Goal: Transaction & Acquisition: Purchase product/service

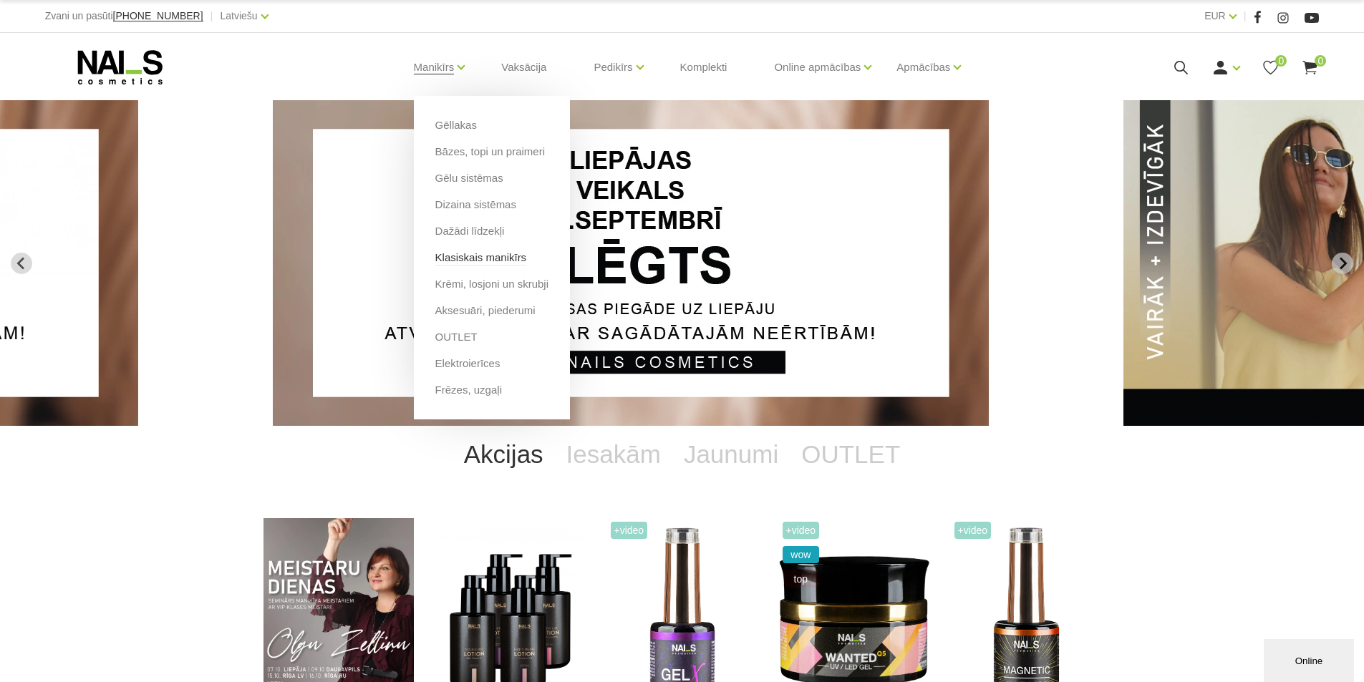
click at [467, 253] on link "Klasiskais manikīrs" at bounding box center [481, 258] width 92 height 16
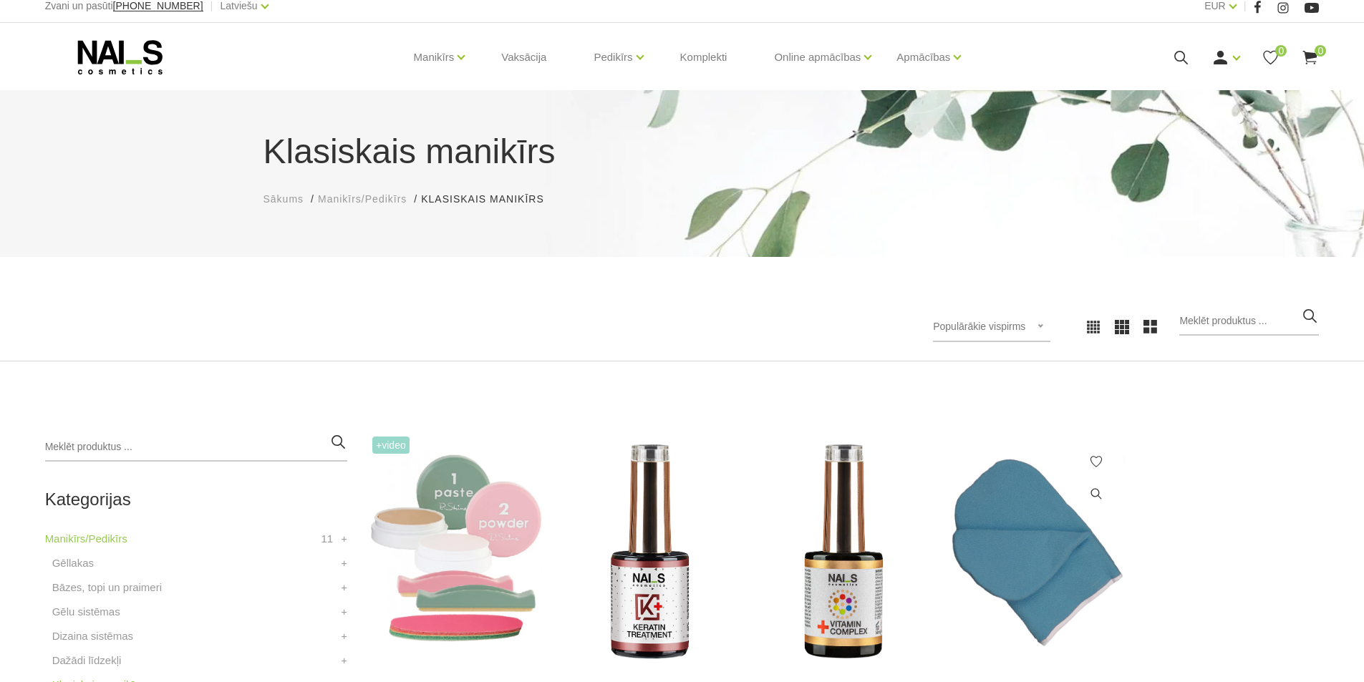
scroll to position [286, 0]
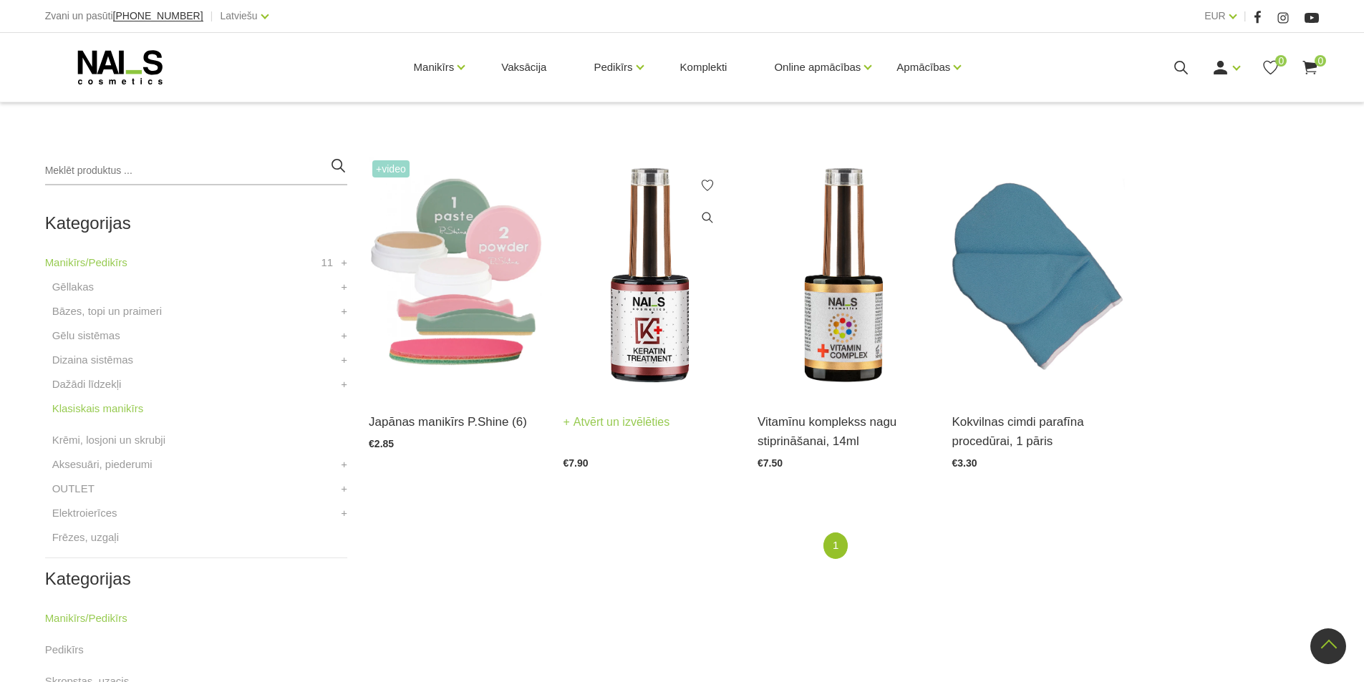
click at [657, 392] on div "Keratīna līdzeklis bojātu nagu atjaunošanai, 14ml Atvērt un izvēlēties €7.90" at bounding box center [649, 312] width 173 height 311
click at [651, 343] on img at bounding box center [649, 276] width 173 height 238
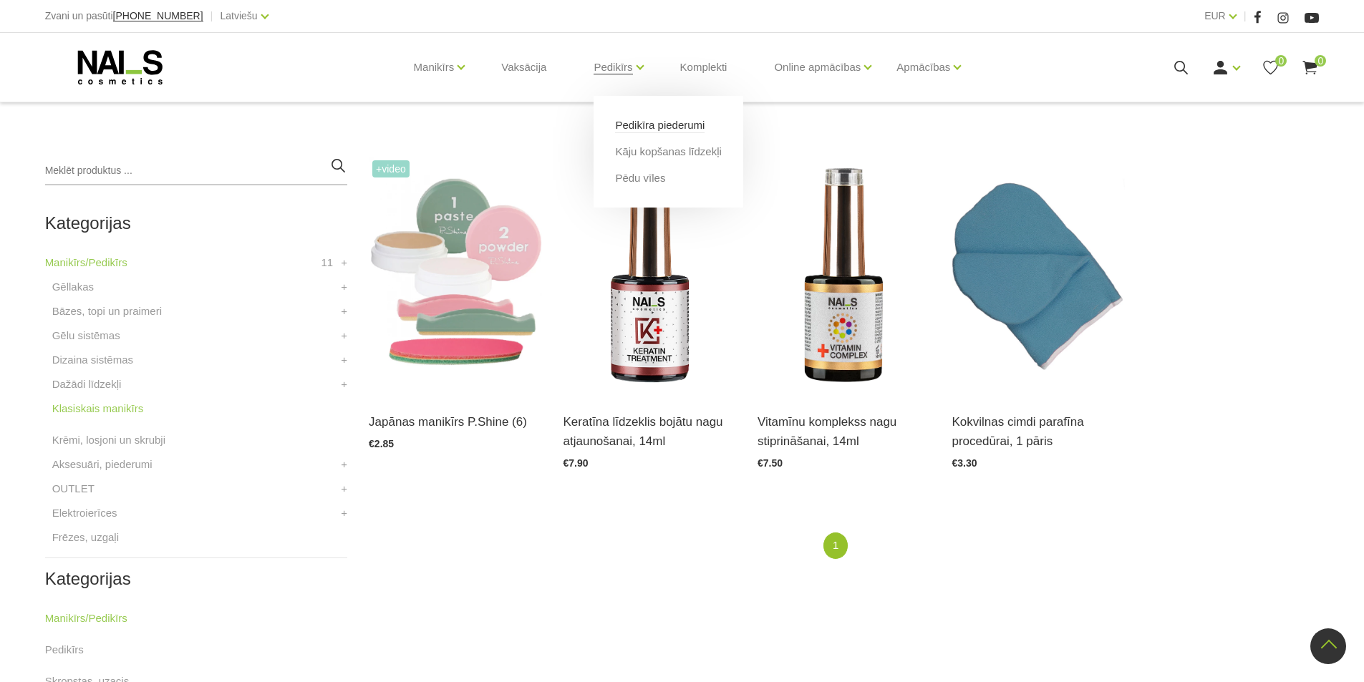
click at [635, 125] on link "Pedikīra piederumi" at bounding box center [660, 125] width 90 height 16
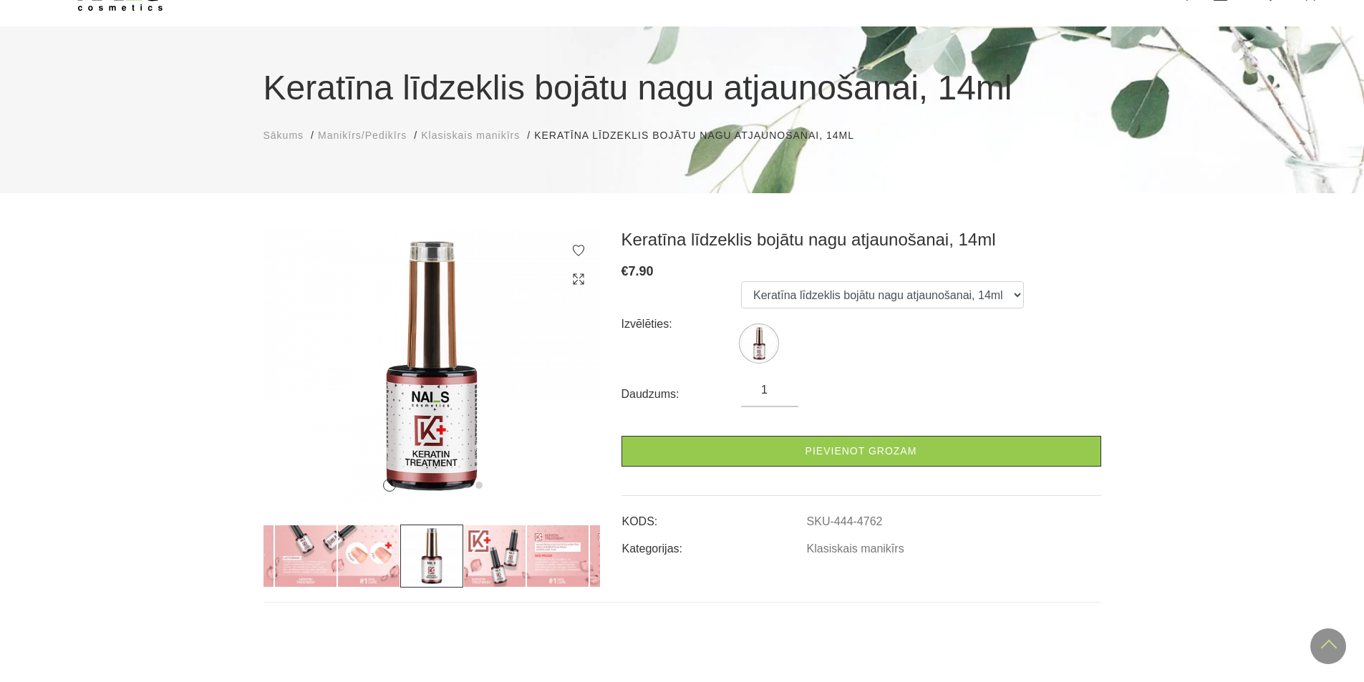
scroll to position [72, 0]
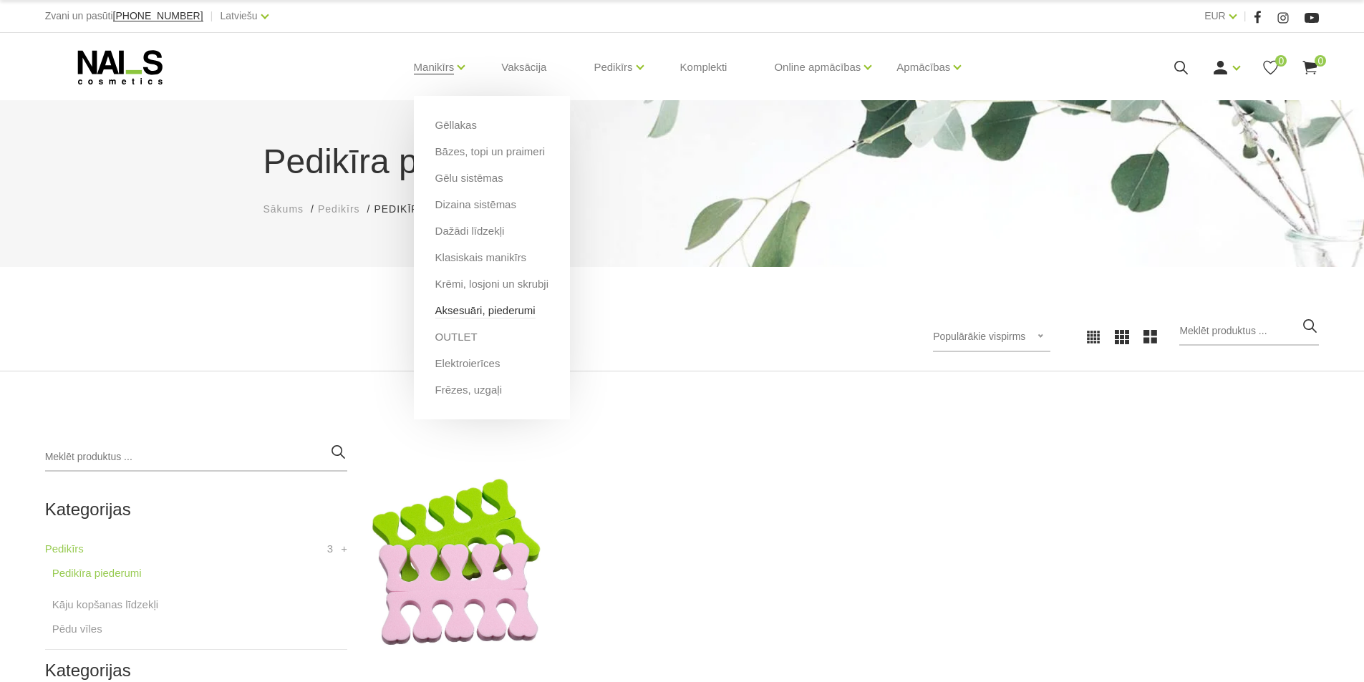
click at [478, 311] on link "Aksesuāri, piederumi" at bounding box center [485, 311] width 100 height 16
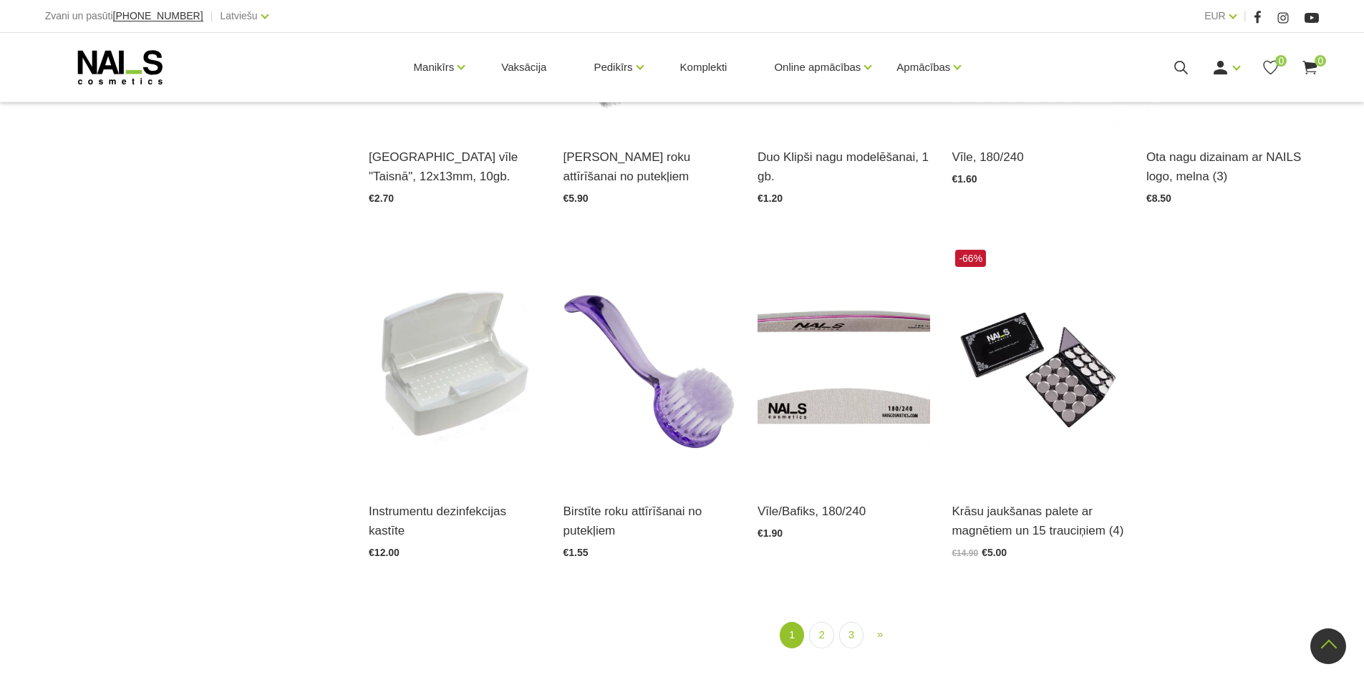
scroll to position [1647, 0]
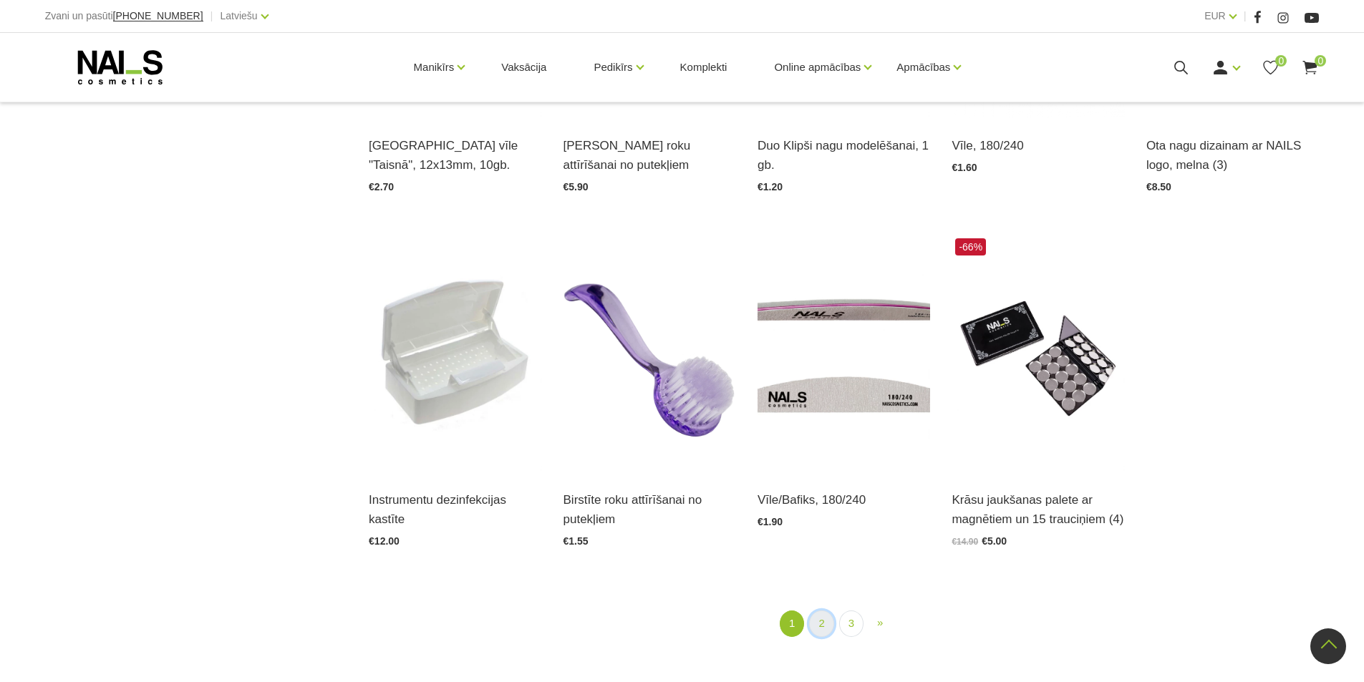
click at [820, 616] on link "2" at bounding box center [821, 624] width 24 height 26
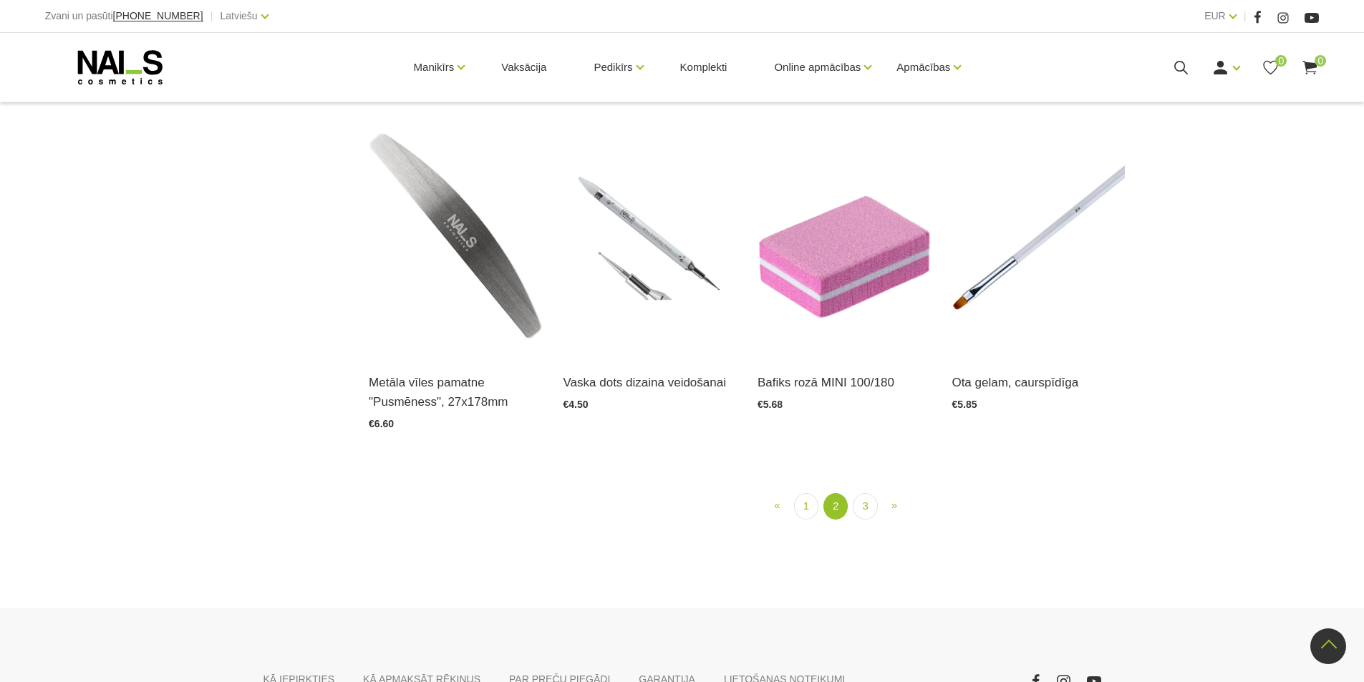
scroll to position [1295, 0]
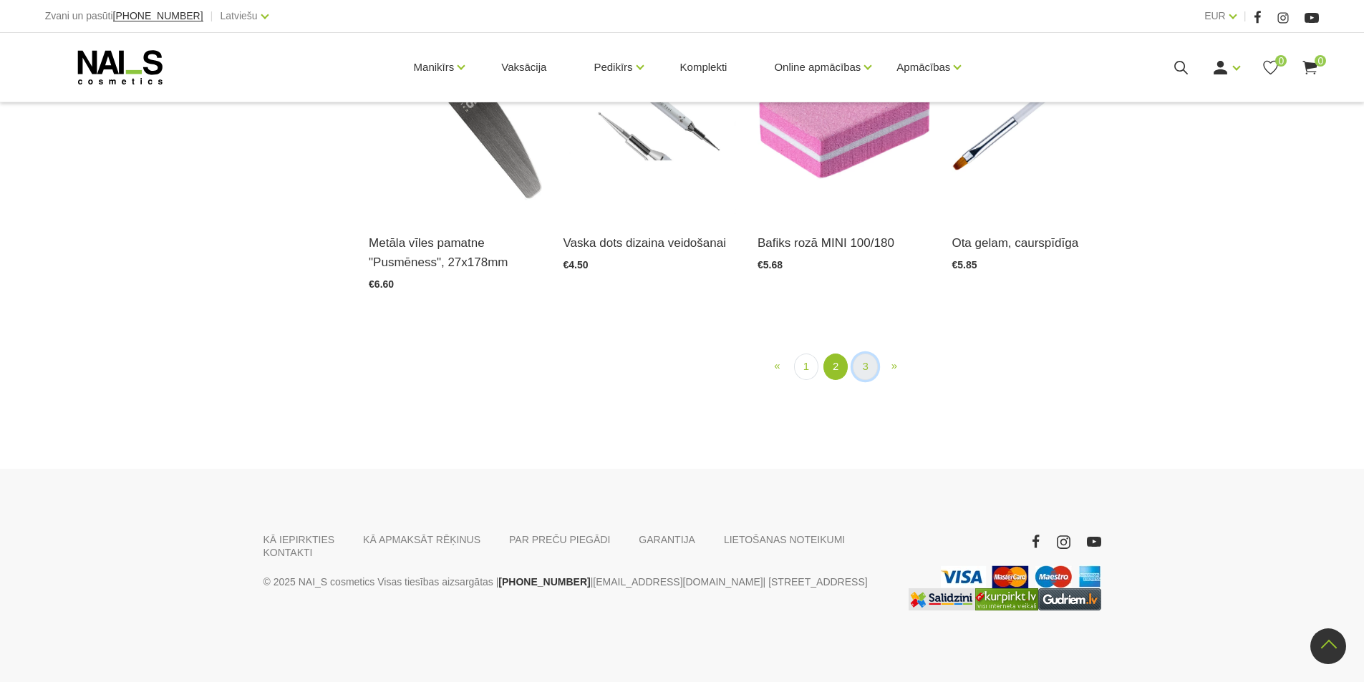
click at [864, 358] on link "3" at bounding box center [865, 367] width 24 height 26
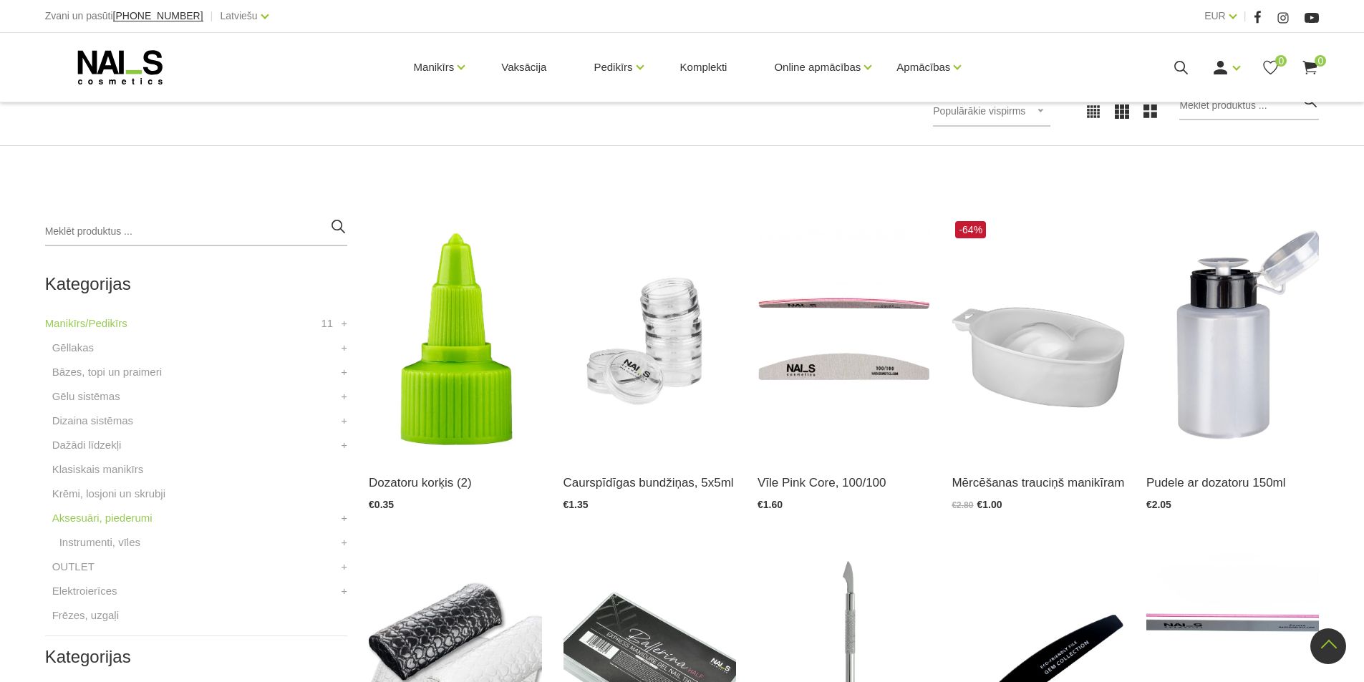
scroll to position [221, 0]
